Goal: Task Accomplishment & Management: Manage account settings

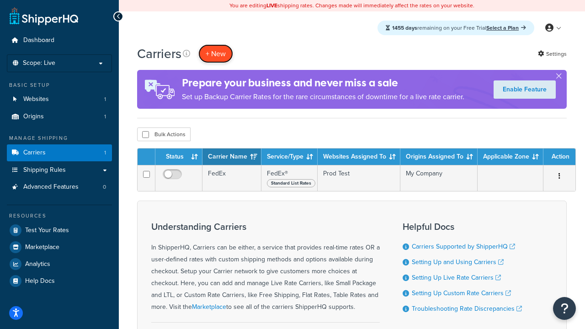
click at [216, 54] on button "+ New" at bounding box center [215, 53] width 35 height 19
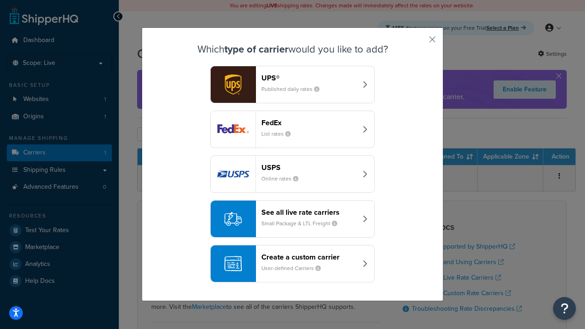
click at [293, 129] on div "FedEx List rates" at bounding box center [310, 129] width 96 height 22
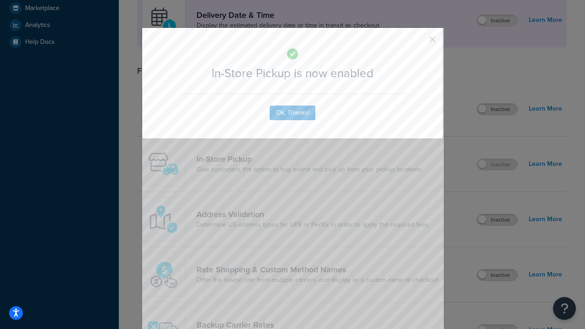
scroll to position [257, 0]
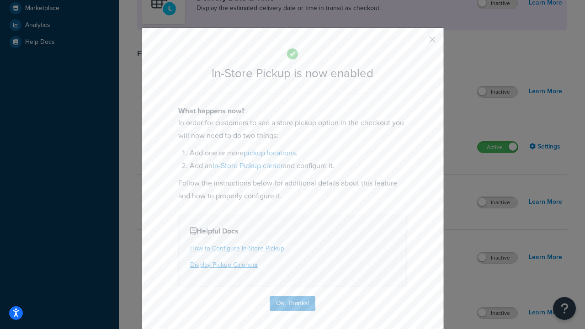
click at [419, 43] on button "button" at bounding box center [419, 43] width 2 height 2
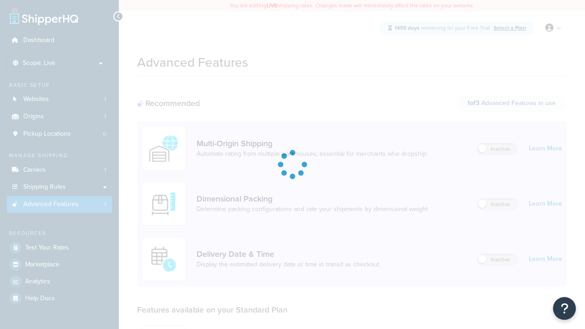
scroll to position [239, 0]
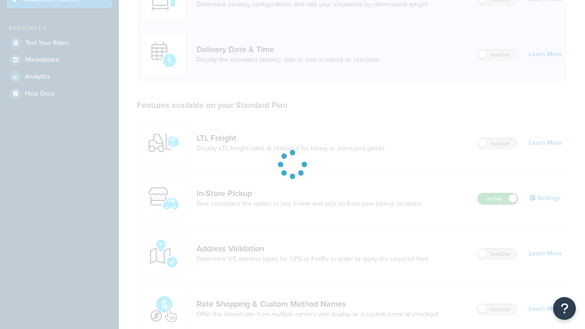
click at [498, 193] on label "Active" at bounding box center [498, 198] width 40 height 11
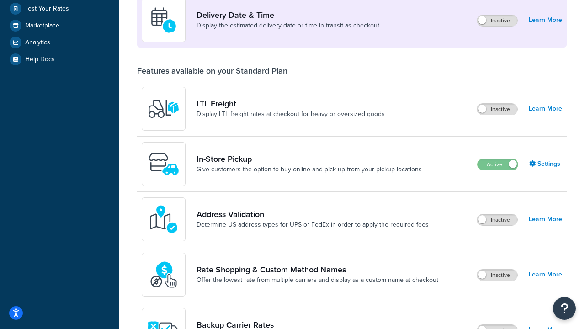
scroll to position [222, 0]
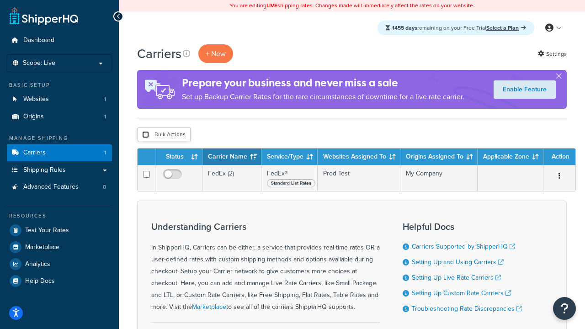
click at [145, 135] on input "checkbox" at bounding box center [145, 134] width 7 height 7
checkbox input "true"
click at [0, 0] on button "Delete" at bounding box center [0, 0] width 0 height 0
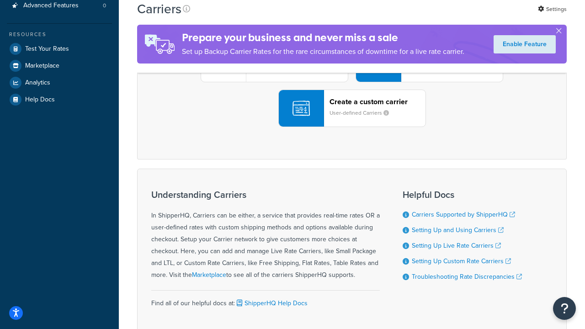
click at [352, 127] on div "UPS® Published daily rates FedEx List rates USPS Online rates See all live rate…" at bounding box center [352, 63] width 411 height 127
click at [352, 119] on div "Create a custom carrier User-defined Carriers" at bounding box center [378, 108] width 96 height 22
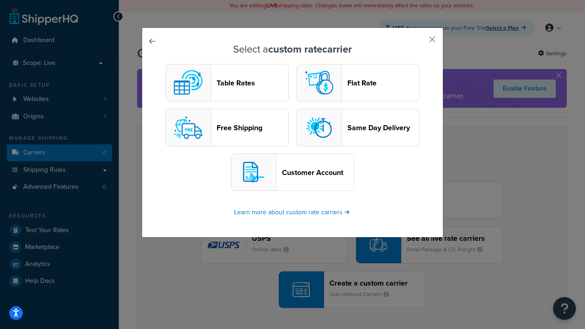
click at [227, 83] on header "Table Rates" at bounding box center [253, 83] width 72 height 9
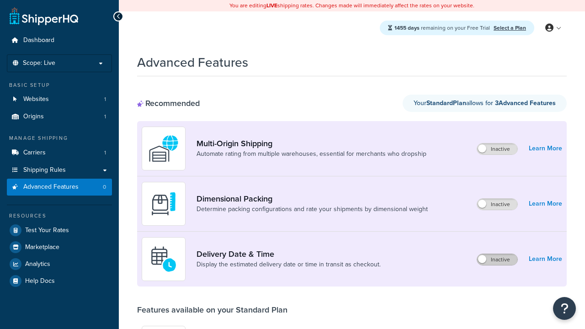
click at [498, 260] on label "Inactive" at bounding box center [497, 259] width 40 height 11
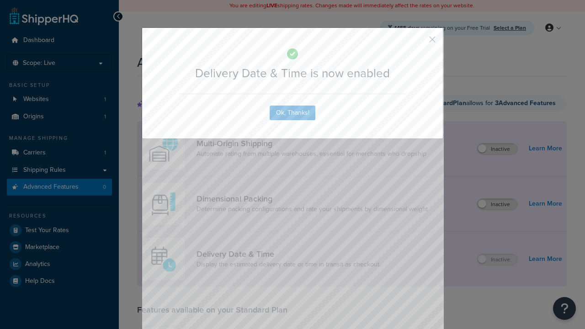
click at [419, 43] on button "button" at bounding box center [419, 43] width 2 height 2
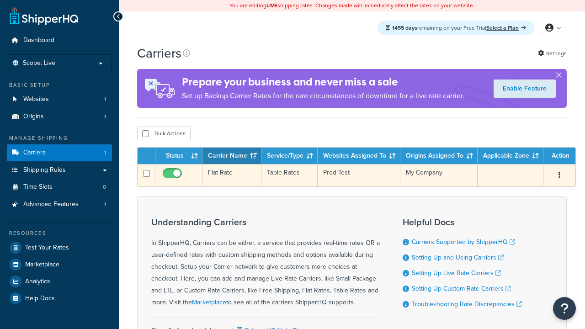
click at [232, 176] on td "Flat Rate" at bounding box center [232, 175] width 59 height 22
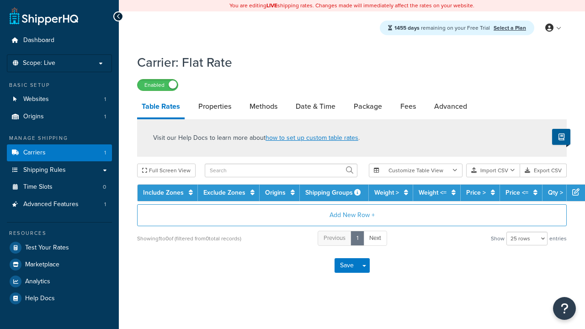
select select "25"
click at [316, 107] on link "Date & Time" at bounding box center [315, 107] width 49 height 22
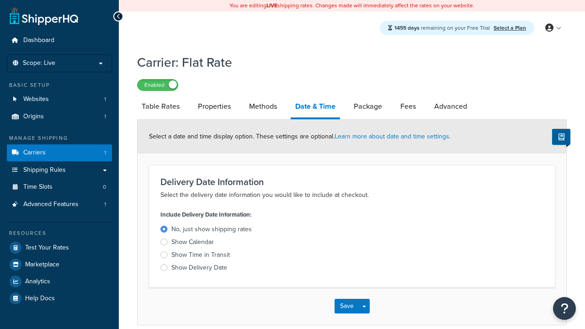
click at [193, 244] on div "Show Calendar" at bounding box center [193, 242] width 43 height 9
click at [0, 0] on input "Show Calendar" at bounding box center [0, 0] width 0 height 0
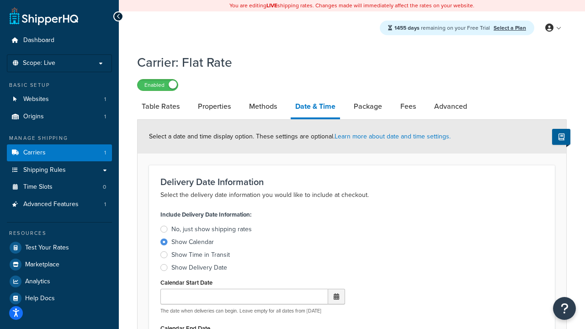
click at [193, 244] on div "Show Calendar" at bounding box center [193, 242] width 43 height 9
click at [0, 0] on input "Show Calendar" at bounding box center [0, 0] width 0 height 0
type input "07/29/2025"
type input "07/29/2026"
type input "30"
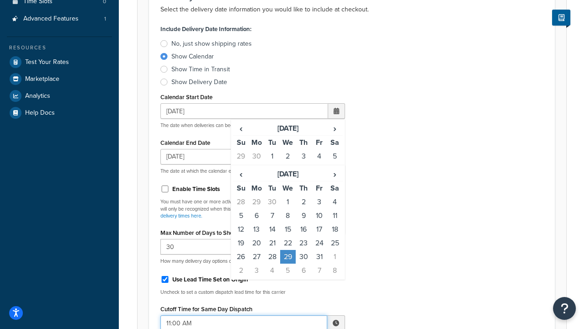
type input "11:00 AM"
type input "5"
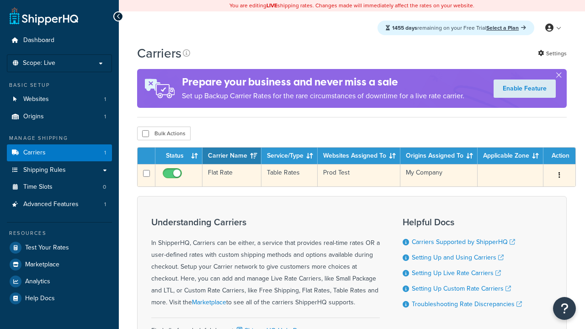
click at [232, 176] on td "Flat Rate" at bounding box center [232, 175] width 59 height 22
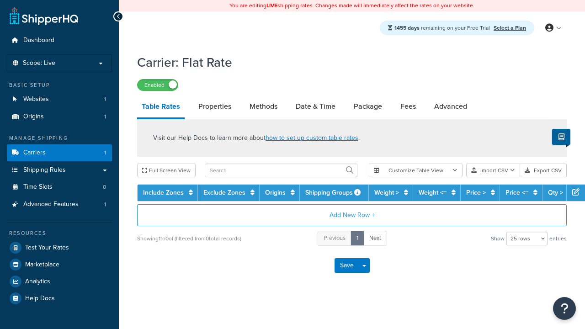
select select "25"
click at [316, 107] on link "Date & Time" at bounding box center [315, 107] width 49 height 22
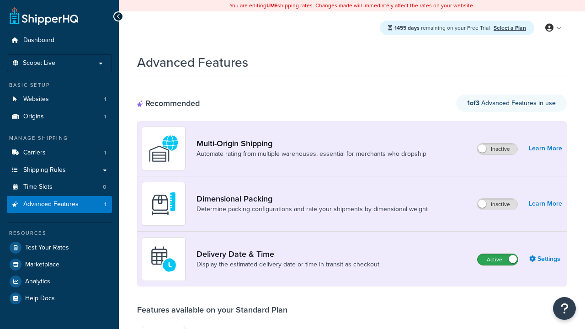
click at [498, 260] on label "Active" at bounding box center [498, 259] width 40 height 11
